Goal: Download file/media

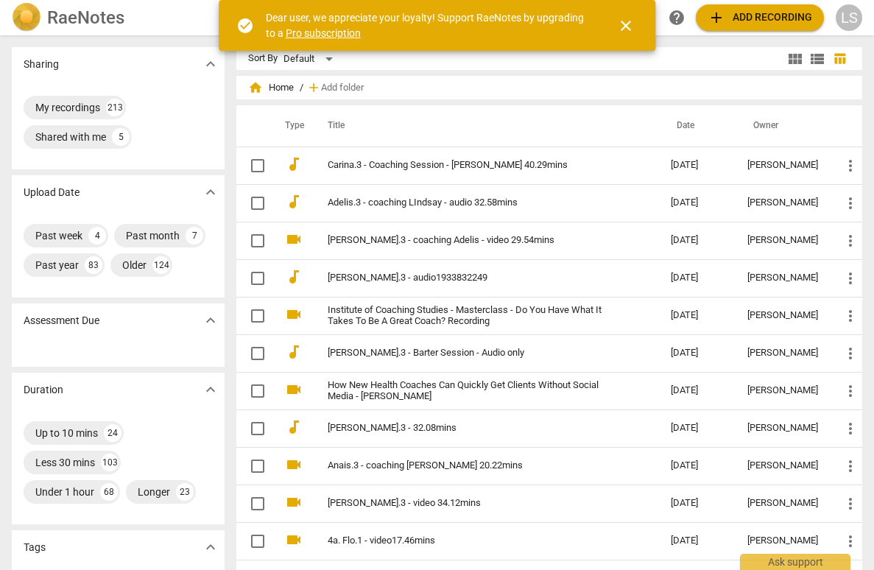
click at [622, 21] on span "close" at bounding box center [626, 26] width 18 height 18
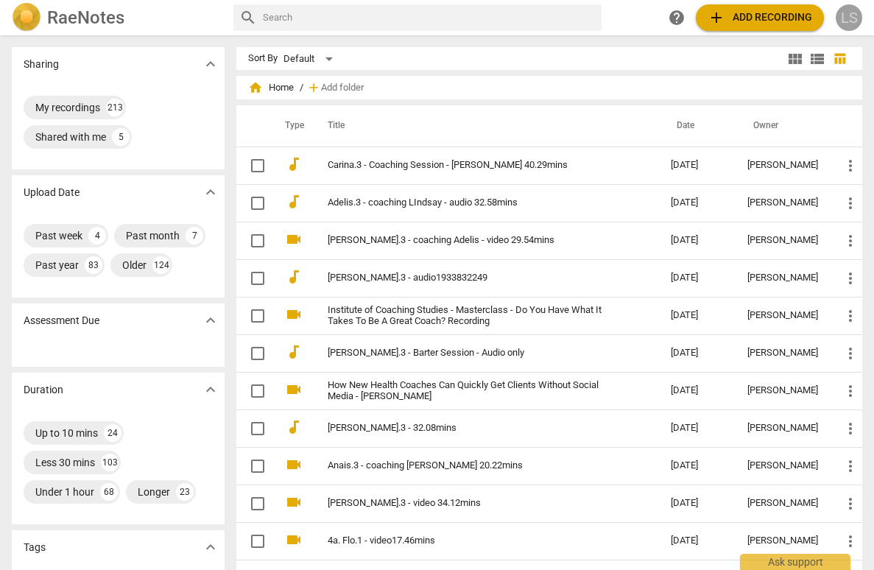
click at [853, 18] on div "LS" at bounding box center [849, 17] width 27 height 27
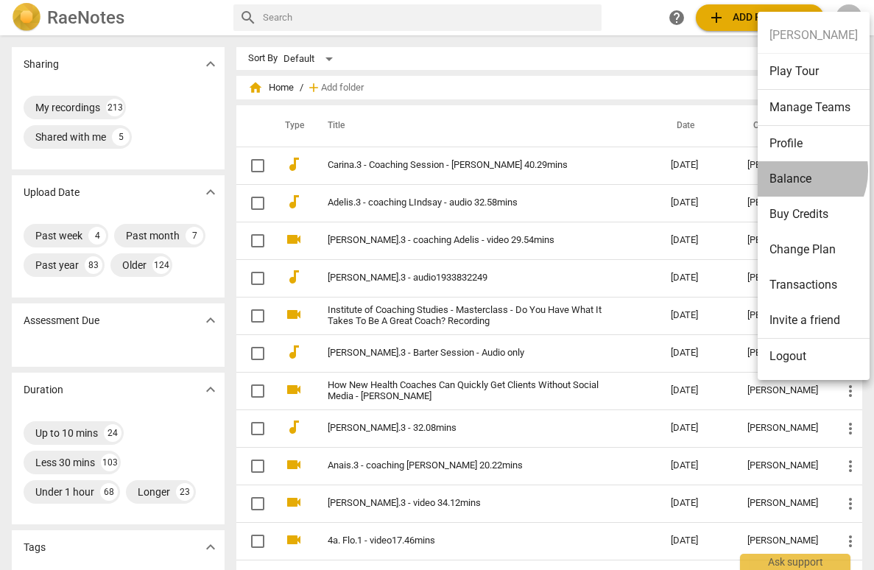
click at [792, 171] on li "Balance" at bounding box center [814, 178] width 112 height 35
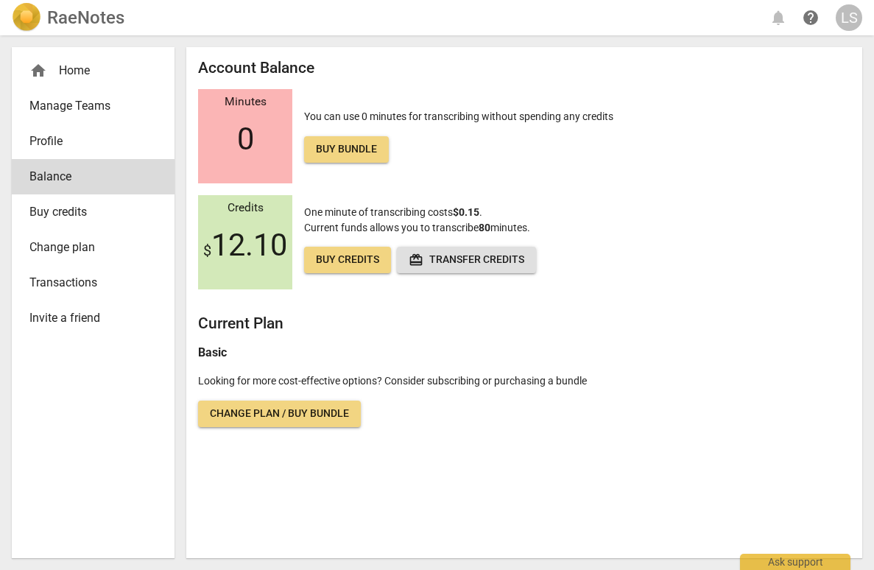
click at [82, 75] on div "home Home" at bounding box center [87, 71] width 116 height 18
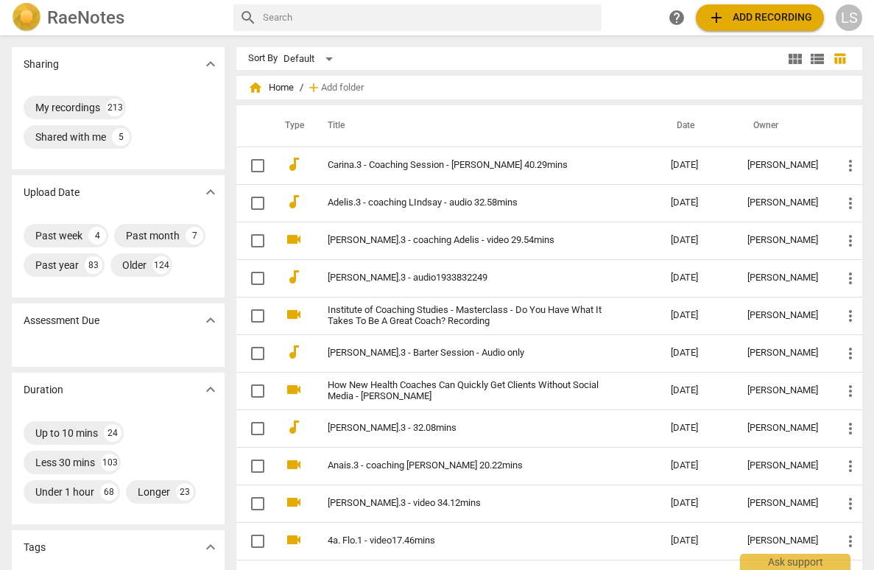
click at [764, 13] on span "add Add recording" at bounding box center [760, 18] width 105 height 18
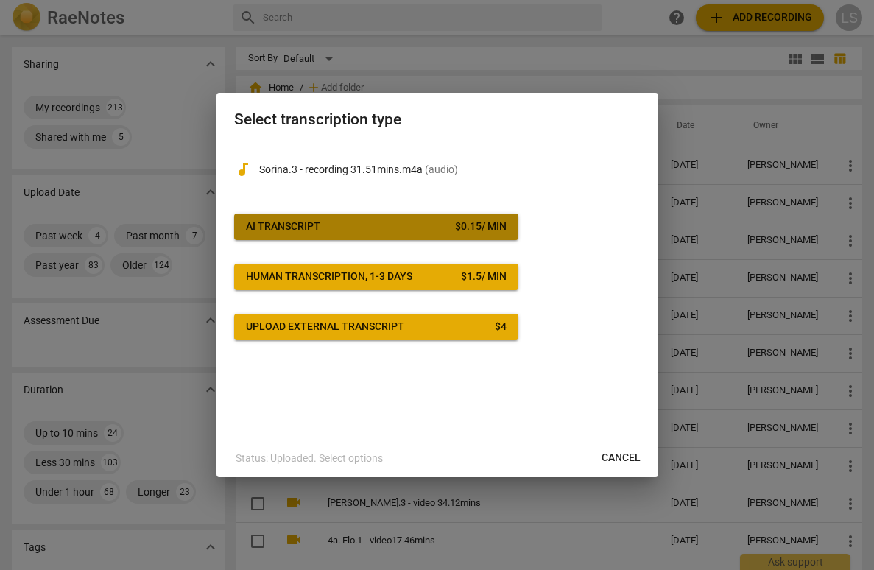
click at [377, 224] on span "AI Transcript $ 0.15 / min" at bounding box center [376, 226] width 261 height 15
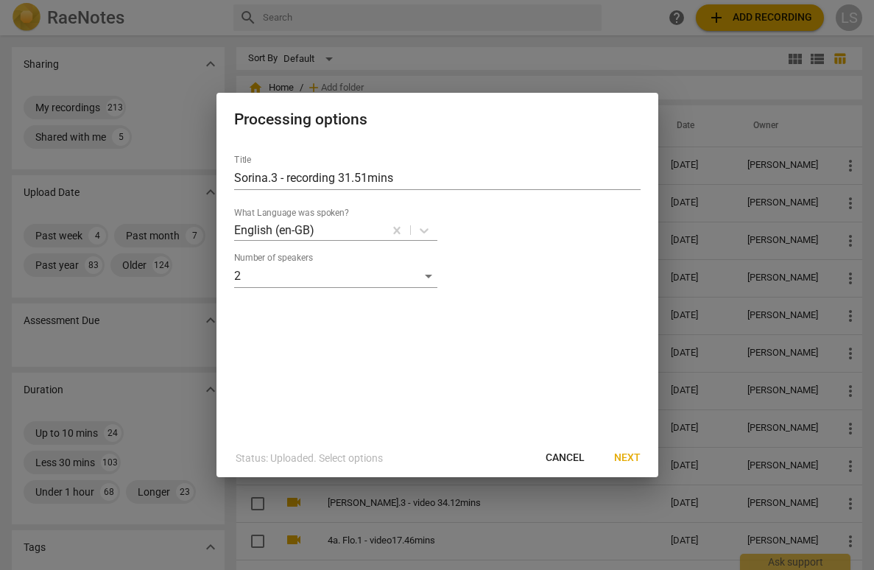
click at [628, 456] on span "Next" at bounding box center [627, 458] width 27 height 15
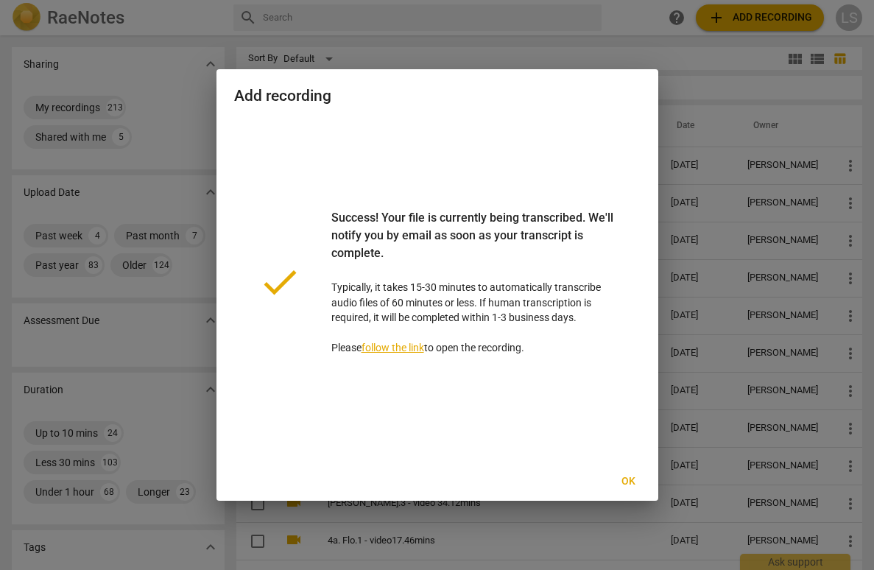
click at [630, 481] on span "Ok" at bounding box center [629, 481] width 24 height 15
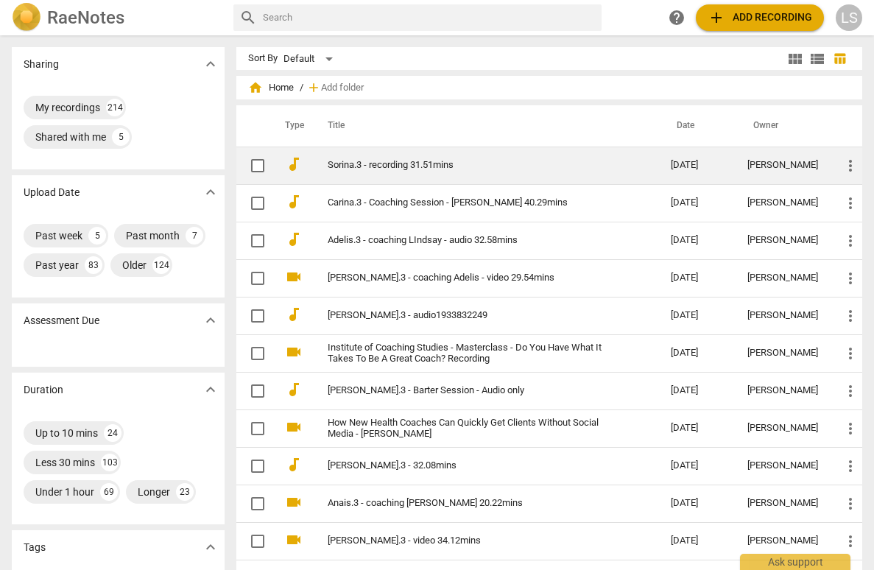
click at [367, 162] on link "Sorina.3 - recording 31.51mins" at bounding box center [473, 165] width 290 height 11
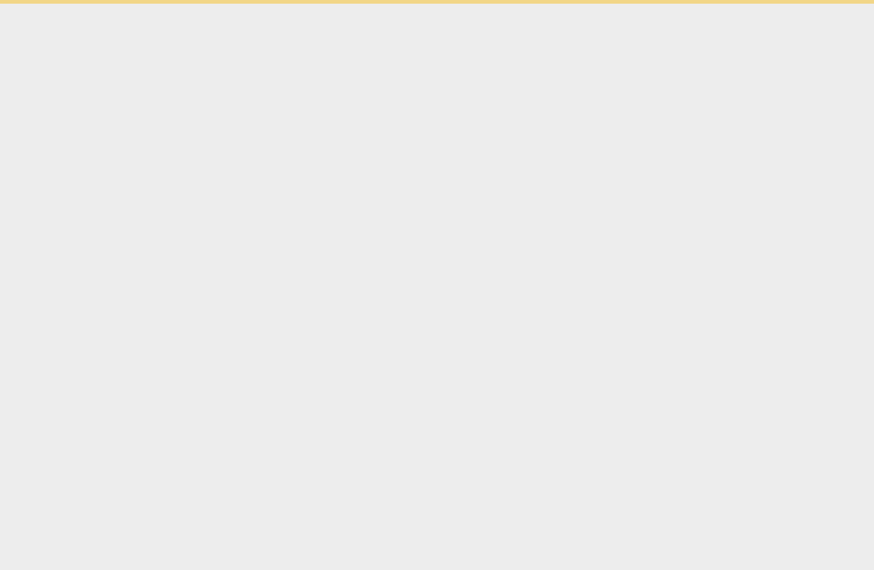
click at [367, 4] on html "Ask support" at bounding box center [437, 2] width 874 height 4
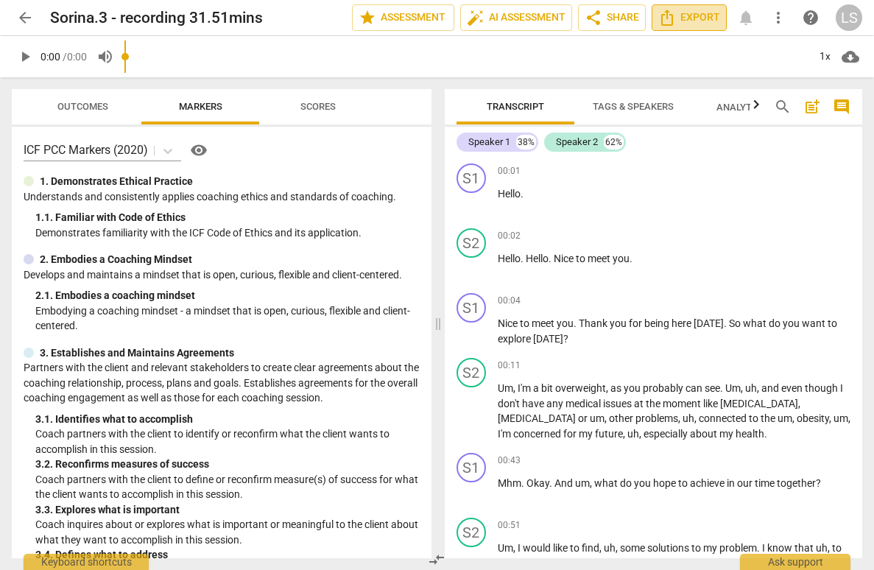
click at [695, 13] on span "Export" at bounding box center [689, 18] width 62 height 18
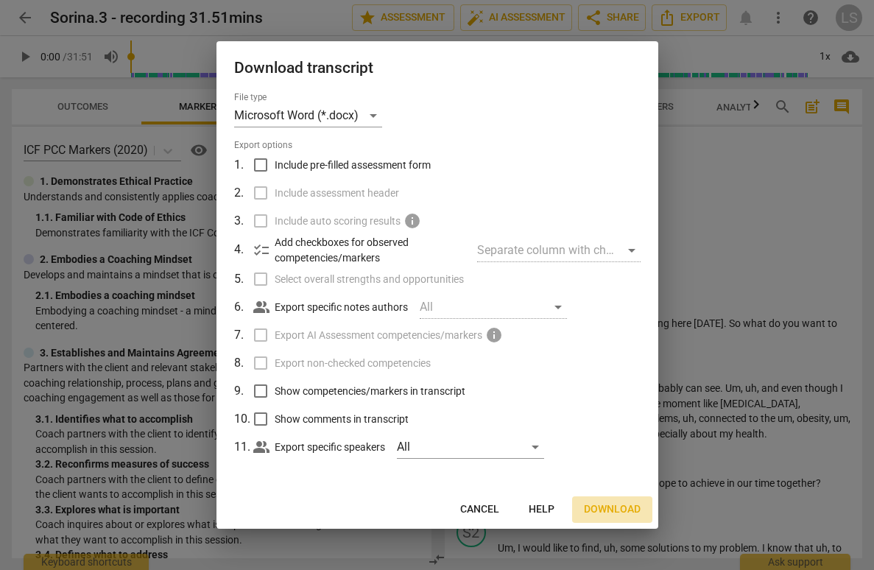
click at [609, 503] on span "Download" at bounding box center [612, 509] width 57 height 15
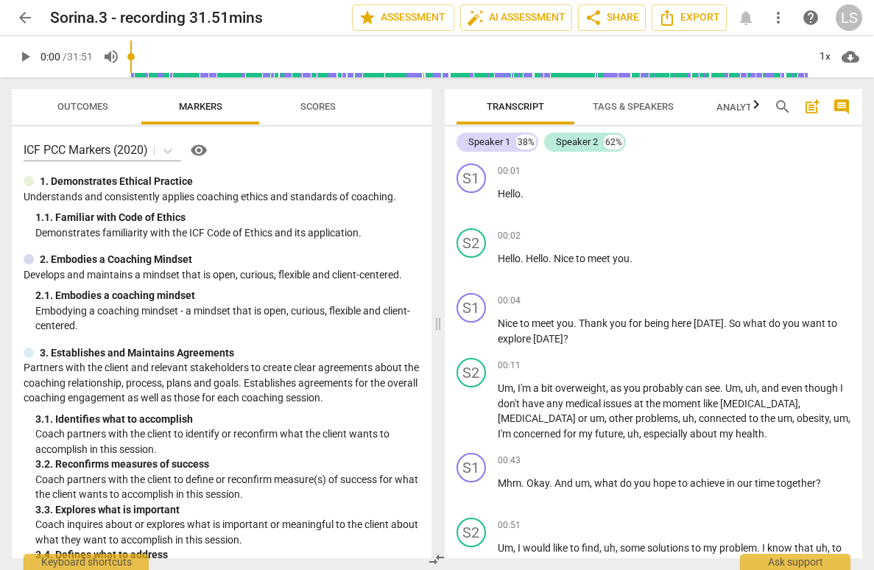
click at [856, 10] on div "LS" at bounding box center [849, 17] width 27 height 27
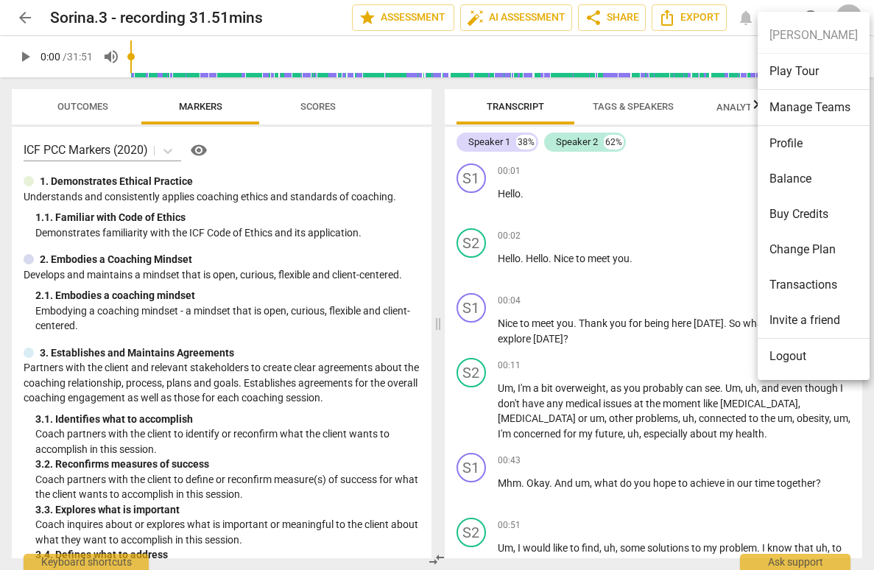
click at [811, 179] on li "Balance" at bounding box center [814, 178] width 112 height 35
